Goal: Task Accomplishment & Management: Complete application form

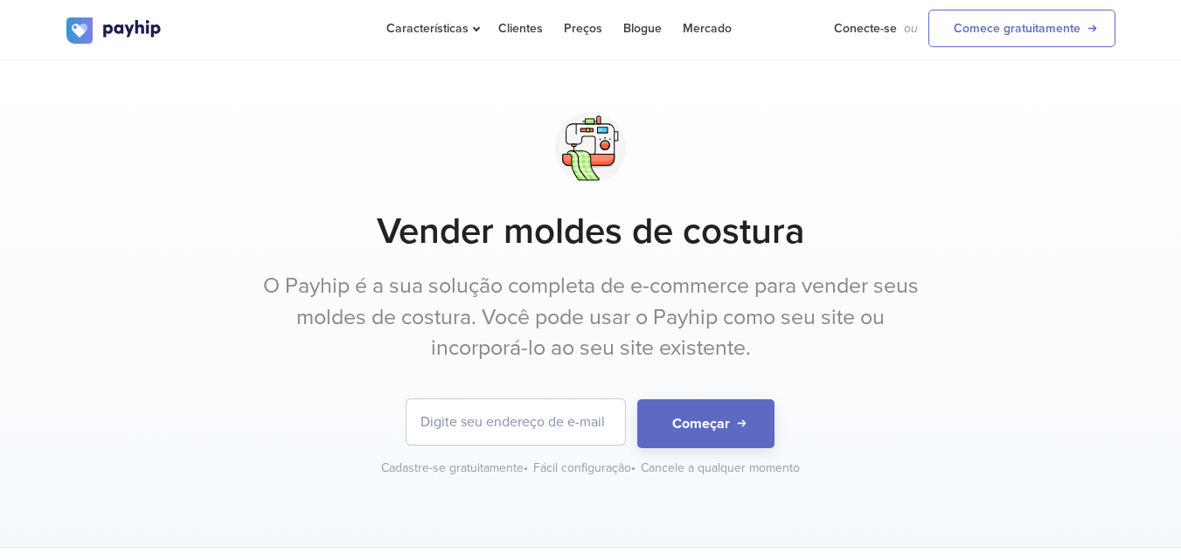
click at [426, 426] on input "email" at bounding box center [515, 421] width 218 height 45
type input "raquelaguiar1806@hotmail.com"
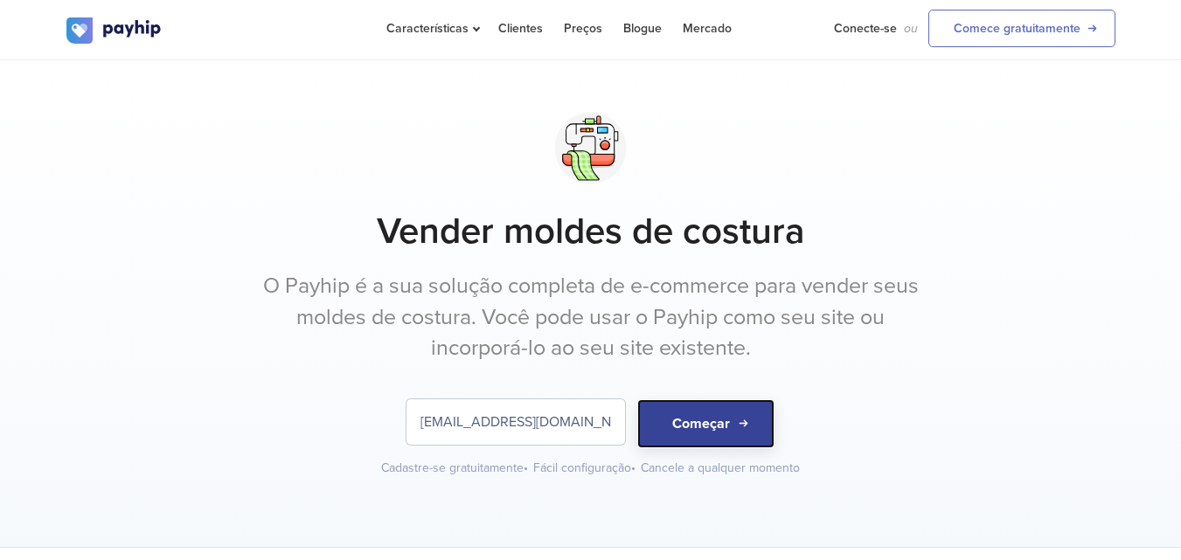
click at [743, 408] on button "Começar" at bounding box center [705, 423] width 137 height 49
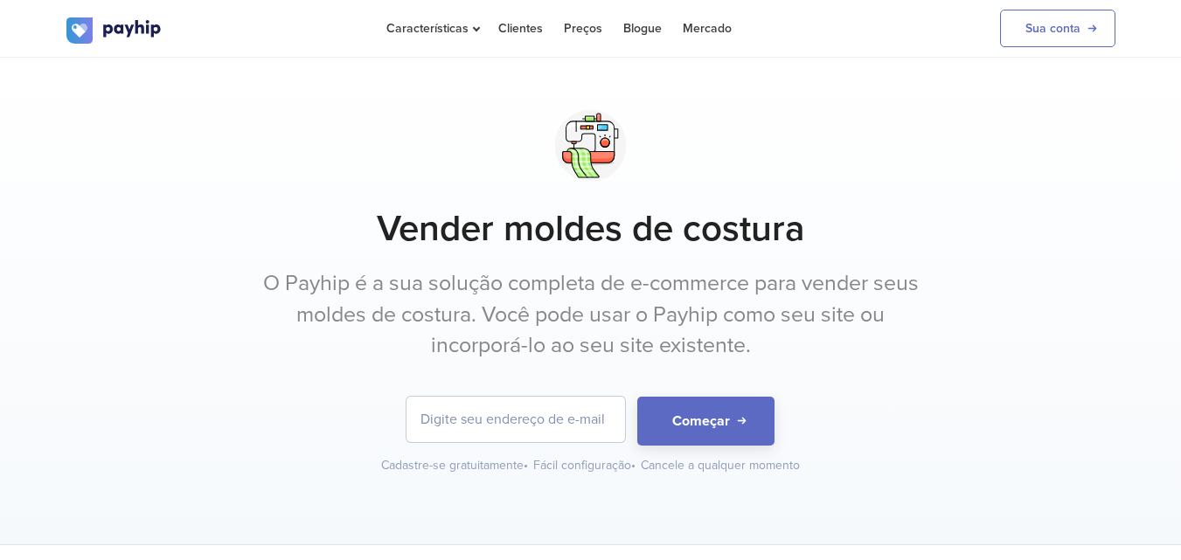
click at [465, 149] on div at bounding box center [590, 145] width 1049 height 88
click at [516, 24] on font "Clientes" at bounding box center [520, 28] width 45 height 15
